Goal: Information Seeking & Learning: Stay updated

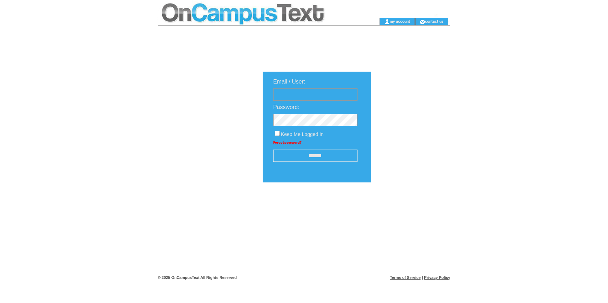
type input "**********"
click at [334, 79] on td "Email / User:" at bounding box center [315, 80] width 98 height 10
click at [324, 150] on td "******" at bounding box center [315, 153] width 98 height 17
click at [337, 161] on input "******" at bounding box center [315, 156] width 84 height 12
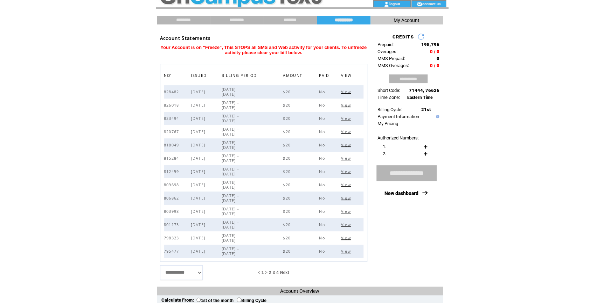
scroll to position [31, 0]
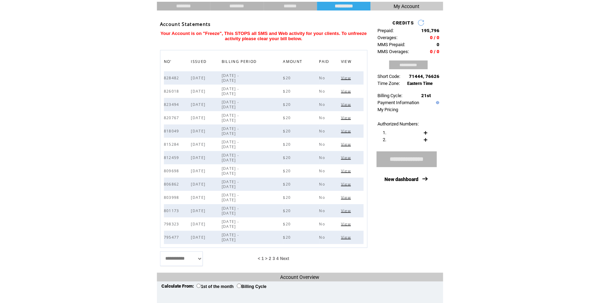
click at [348, 77] on span "View" at bounding box center [347, 78] width 12 height 5
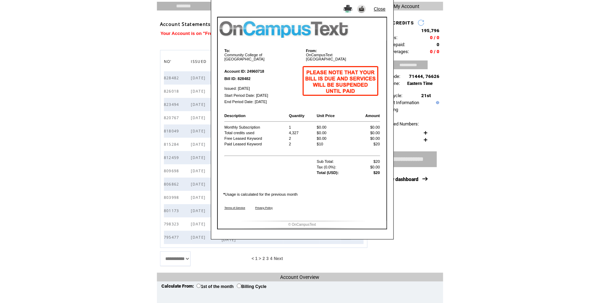
click at [381, 7] on link "Close" at bounding box center [379, 8] width 12 height 5
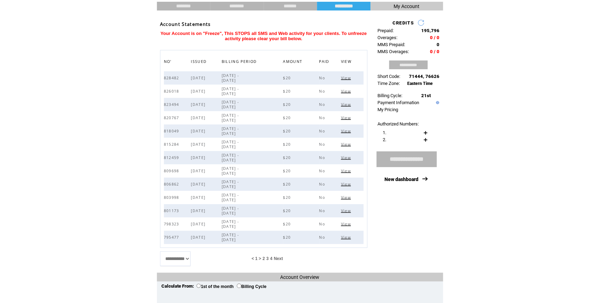
click at [272, 257] on span "4" at bounding box center [271, 259] width 2 height 5
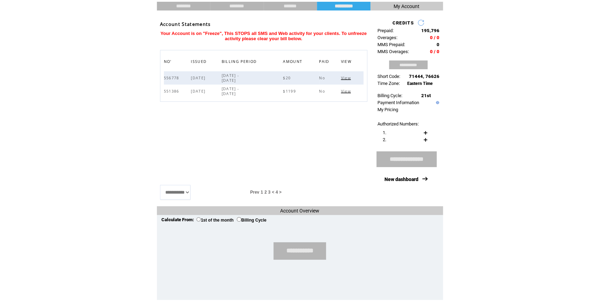
click at [271, 190] on span "3" at bounding box center [269, 192] width 2 height 5
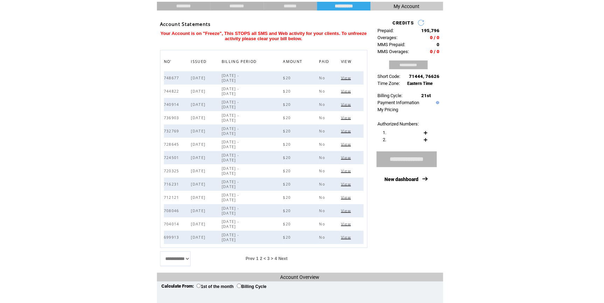
click at [272, 257] on span "< 3 >" at bounding box center [268, 259] width 9 height 5
click at [262, 258] on td "2" at bounding box center [260, 259] width 3 height 6
click at [262, 258] on span "2" at bounding box center [261, 259] width 2 height 5
click at [258, 257] on span "1" at bounding box center [257, 259] width 2 height 5
click at [394, 182] on link "New dashboard" at bounding box center [401, 180] width 34 height 6
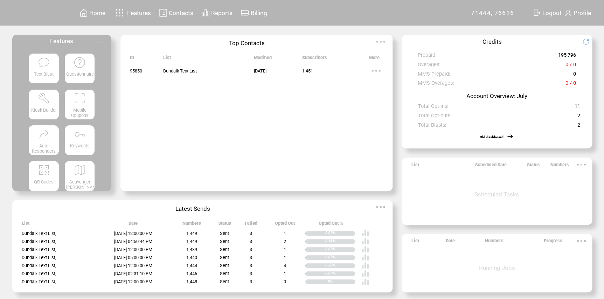
click at [369, 234] on img at bounding box center [365, 233] width 8 height 8
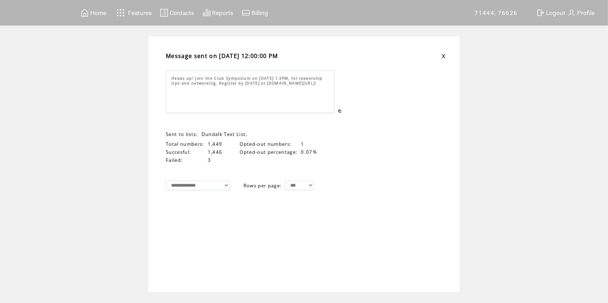
click at [315, 87] on div "Heads up! Join the Club Symposium on Aug 20, 1-3PM, for leadership tips and net…" at bounding box center [250, 91] width 169 height 43
drag, startPoint x: 319, startPoint y: 85, endPoint x: 171, endPoint y: 81, distance: 148.1
click at [171, 81] on div "Heads up! Join the Club Symposium on Aug 20, 1-3PM, for leadership tips and net…" at bounding box center [250, 91] width 169 height 43
drag, startPoint x: 171, startPoint y: 81, endPoint x: 177, endPoint y: 78, distance: 6.7
click at [177, 78] on span "Heads up! Join the Club Symposium on Aug 20, 1-3PM, for leadership tips and net…" at bounding box center [247, 81] width 152 height 10
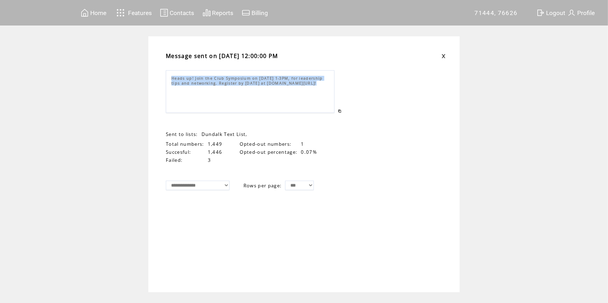
drag, startPoint x: 172, startPoint y: 78, endPoint x: 337, endPoint y: 77, distance: 165.6
click at [337, 77] on tr "Heads up! Join the Club Symposium on Aug 20, 1-3PM, for leadership tips and net…" at bounding box center [254, 91] width 176 height 43
drag, startPoint x: 337, startPoint y: 77, endPoint x: 300, endPoint y: 80, distance: 37.3
copy tr "Heads up! Join the Club Symposium on Aug 20, 1-3PM, for leadership tips and net…"
